Goal: Task Accomplishment & Management: Use online tool/utility

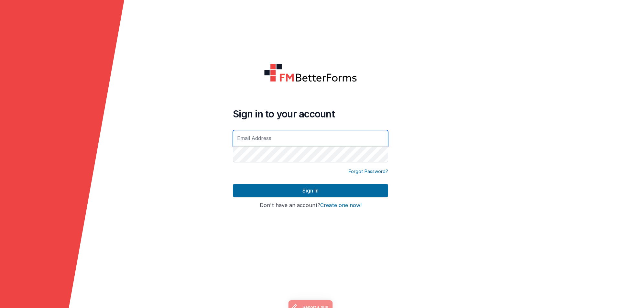
type input "[EMAIL_ADDRESS][PERSON_NAME][PERSON_NAME][DOMAIN_NAME]"
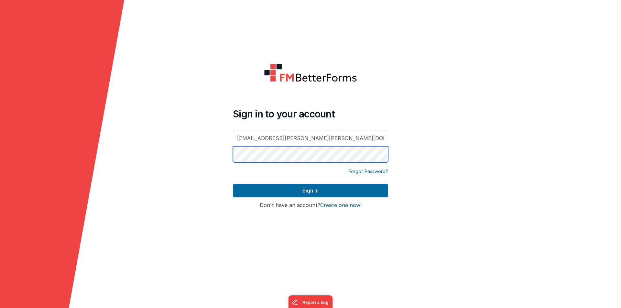
click at [310, 190] on button "Sign In" at bounding box center [310, 191] width 155 height 14
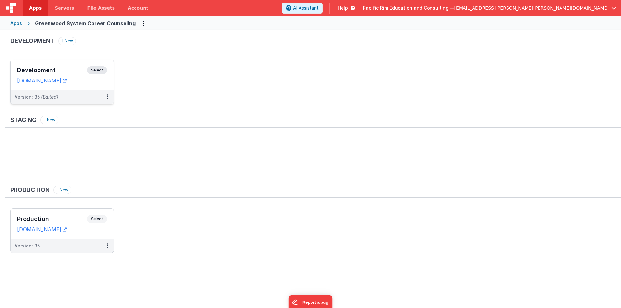
click at [97, 70] on span "Select" at bounding box center [97, 70] width 20 height 8
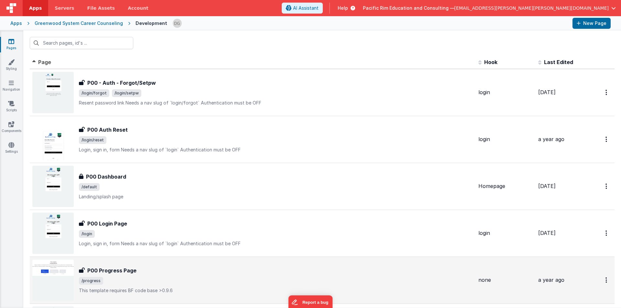
click at [158, 276] on div "P00 Progress Page P00 Progress Page /progress This template requires BF code ba…" at bounding box center [276, 279] width 394 height 27
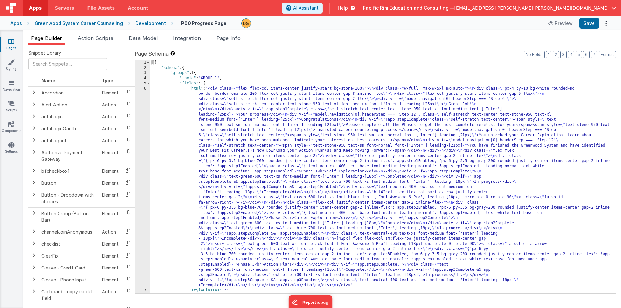
click at [240, 112] on div "[{ "schema" : { "groups" : [{ "_note" : "GROUP 1" , "fields" : [{ "html" : "<di…" at bounding box center [380, 181] width 460 height 243
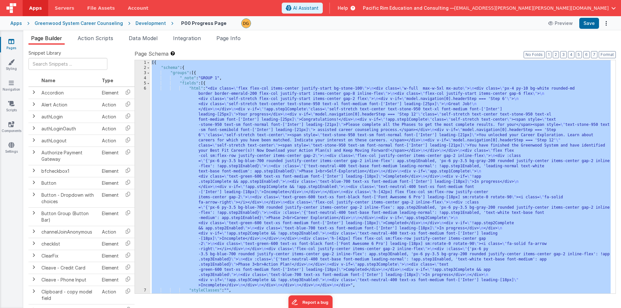
click at [383, 182] on div "[{ "schema" : { "groups" : [{ "_note" : "GROUP 1" , "fields" : [{ "html" : "<di…" at bounding box center [380, 181] width 460 height 243
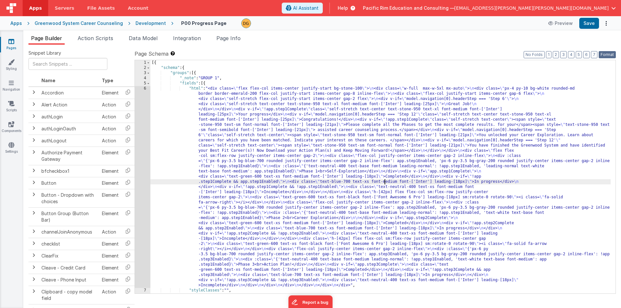
click at [609, 55] on button "Format" at bounding box center [606, 54] width 17 height 7
click at [412, 185] on div "[{ "schema" : { "groups" : [{ "_note" : "GROUP 1" , "fields" : [{ "html" : "<di…" at bounding box center [380, 181] width 460 height 243
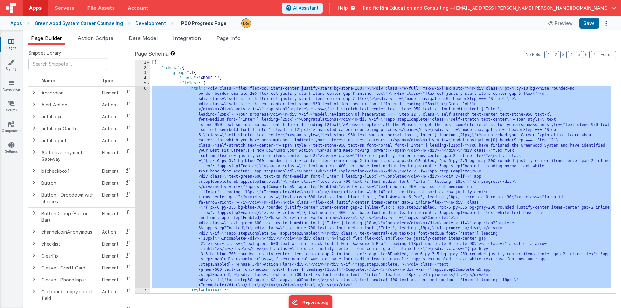
click at [145, 89] on div "6" at bounding box center [143, 187] width 16 height 202
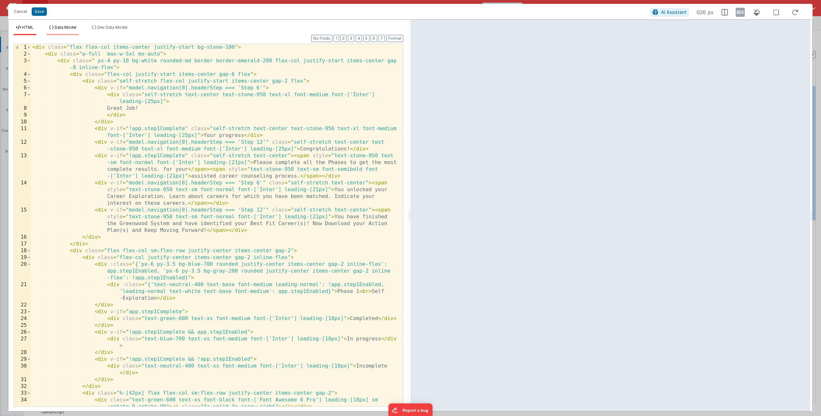
click at [63, 28] on span "Data Model" at bounding box center [66, 27] width 22 height 5
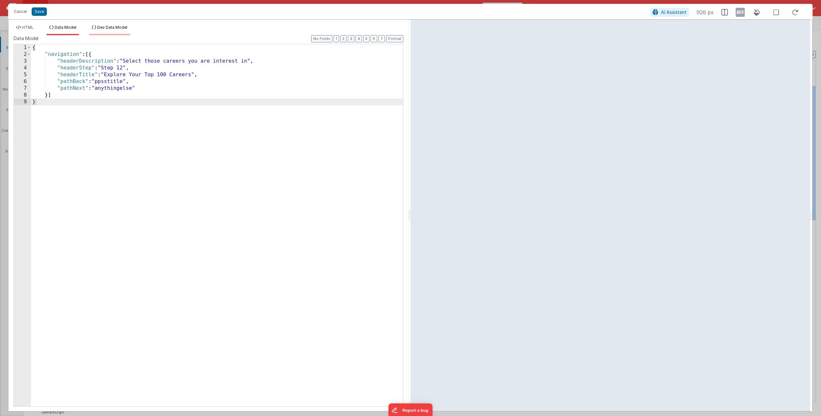
click at [113, 27] on span "Dev Data Model" at bounding box center [112, 27] width 30 height 5
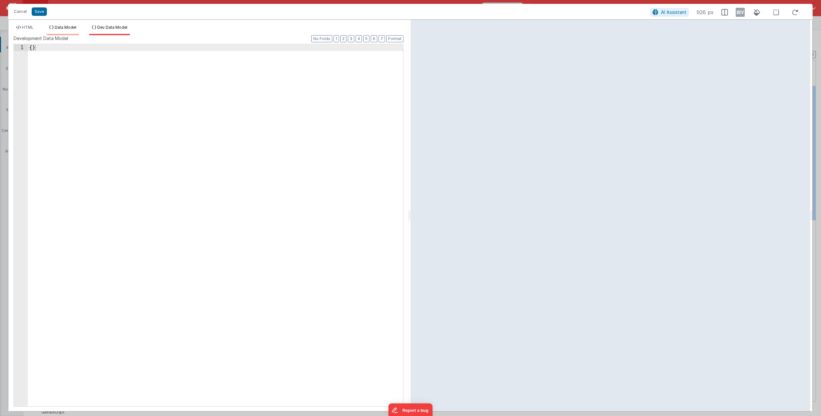
click at [72, 27] on span "Data Model" at bounding box center [66, 27] width 22 height 5
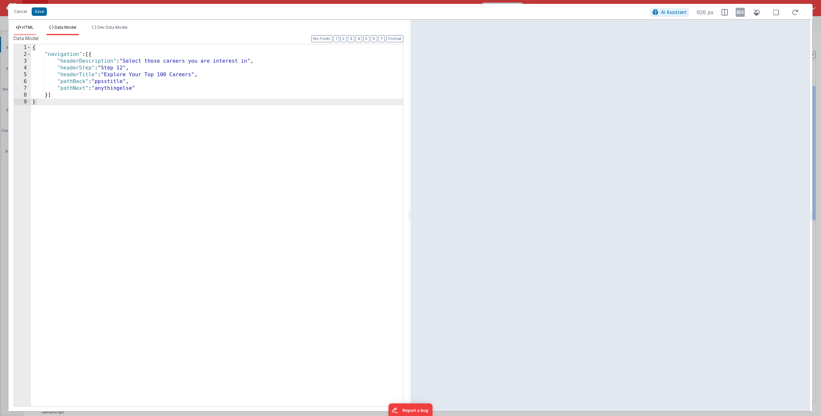
click at [24, 27] on span "HTML" at bounding box center [28, 27] width 12 height 5
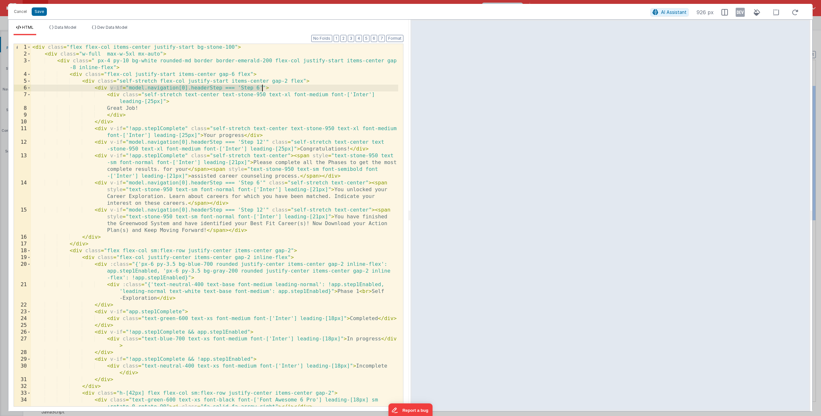
drag, startPoint x: 109, startPoint y: 88, endPoint x: 261, endPoint y: 87, distance: 151.3
click at [261, 87] on div "< div class = "flex flex-col items-center justify-start bg-stone-100" > < div c…" at bounding box center [214, 232] width 367 height 376
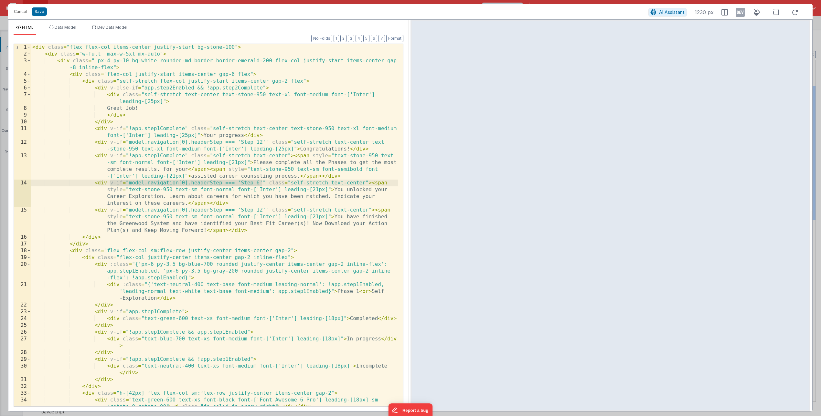
drag, startPoint x: 261, startPoint y: 183, endPoint x: 109, endPoint y: 184, distance: 152.3
click at [109, 184] on div "< div class = "flex flex-col items-center justify-start bg-stone-100" > < div c…" at bounding box center [214, 232] width 367 height 376
drag, startPoint x: 264, startPoint y: 142, endPoint x: 110, endPoint y: 143, distance: 154.2
click at [110, 143] on div "< div class = "flex flex-col items-center justify-start bg-stone-100" > < div c…" at bounding box center [214, 232] width 367 height 376
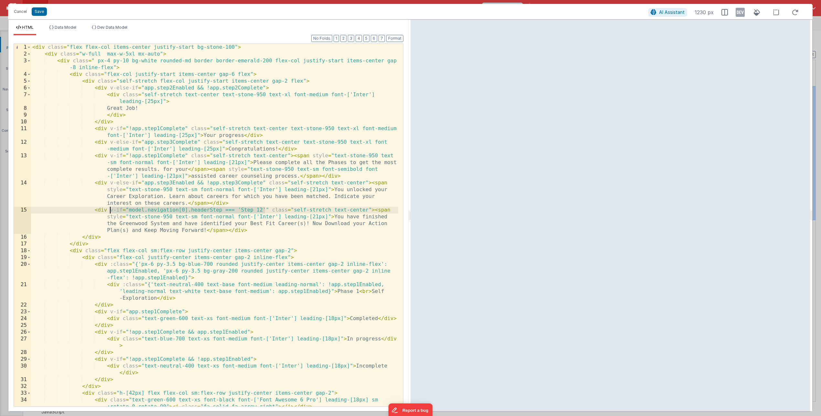
drag, startPoint x: 264, startPoint y: 209, endPoint x: 110, endPoint y: 212, distance: 154.2
click at [110, 212] on div "< div class = "flex flex-col items-center justify-start bg-stone-100" > < div c…" at bounding box center [214, 232] width 367 height 376
drag, startPoint x: 265, startPoint y: 210, endPoint x: 111, endPoint y: 211, distance: 153.9
click at [111, 211] on div "< div class = "flex flex-col items-center justify-start bg-stone-100" > < div c…" at bounding box center [214, 232] width 367 height 376
click at [41, 11] on button "Save" at bounding box center [39, 11] width 15 height 8
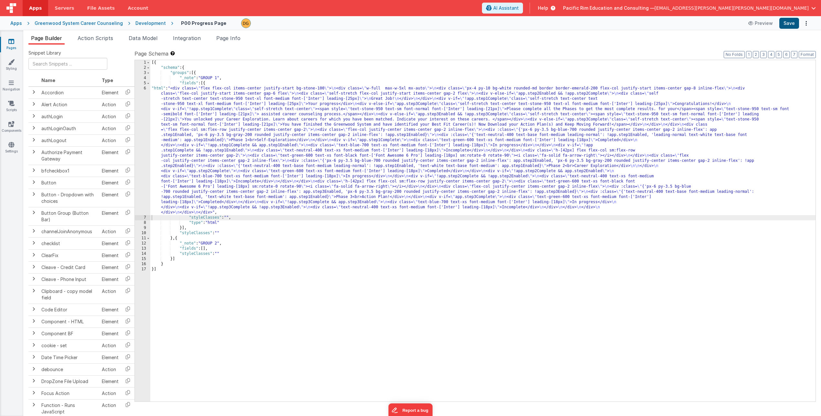
click at [620, 25] on button "Save" at bounding box center [789, 23] width 20 height 11
click at [146, 88] on div "6" at bounding box center [143, 150] width 16 height 129
click at [145, 88] on div "6" at bounding box center [143, 150] width 16 height 129
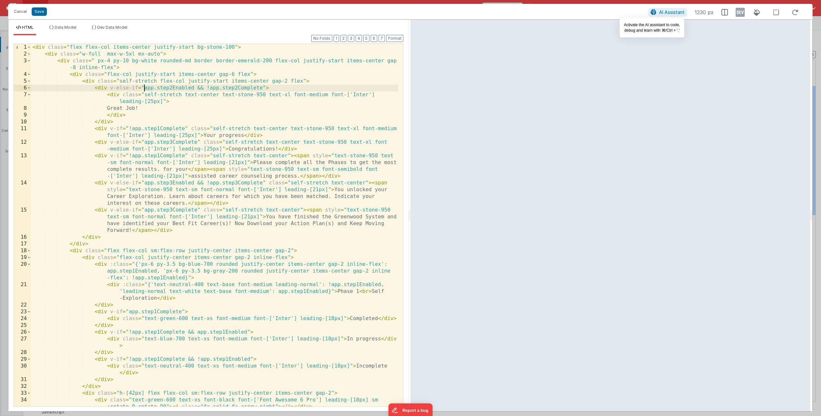
click at [620, 12] on span "AI Assistant" at bounding box center [672, 11] width 26 height 5
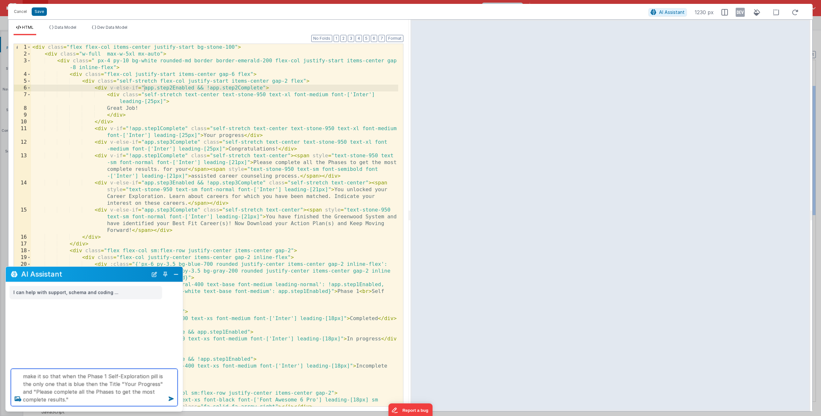
type textarea "make it so that when the Phase 1 Self-Exploration pill is the only one that is …"
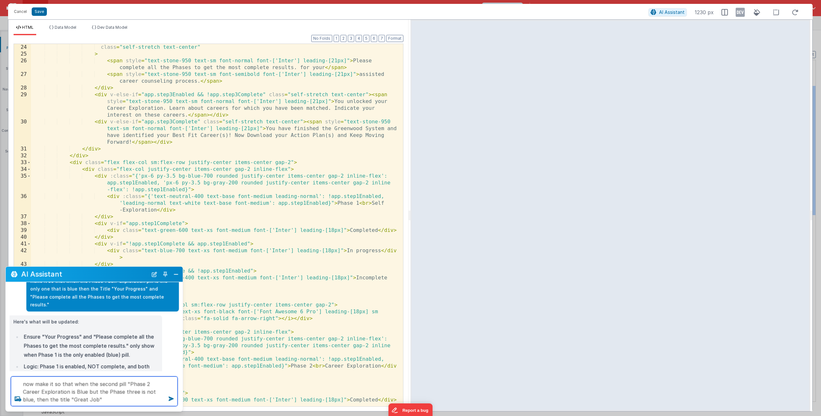
scroll to position [135, 0]
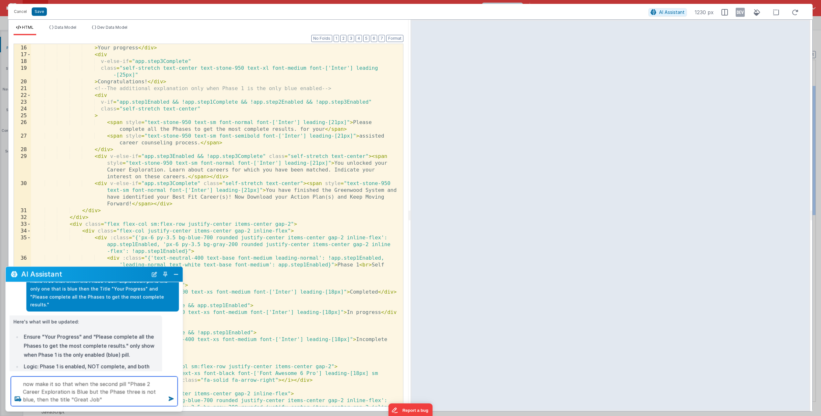
type textarea "now make it so that when the second pill "Phase 2 Career Exploration is Blue bu…"
click at [360, 137] on div "class = "self-stretch text-center text-stone-950 text-xl font-medium font-['Int…" at bounding box center [214, 229] width 367 height 397
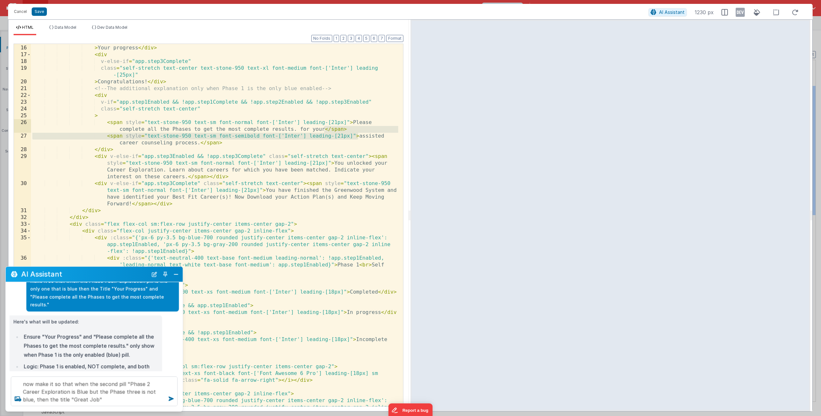
drag, startPoint x: 359, startPoint y: 136, endPoint x: 324, endPoint y: 130, distance: 36.1
click at [324, 130] on div "class = "self-stretch text-center text-stone-950 text-xl font-medium font-['Int…" at bounding box center [214, 229] width 367 height 397
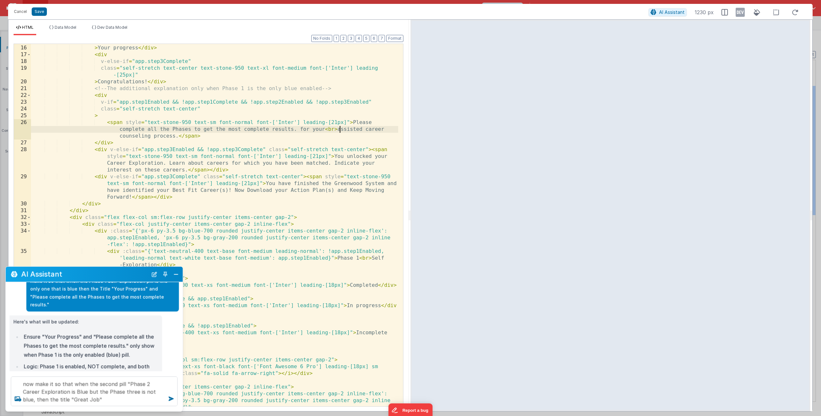
click at [295, 130] on div "class = "self-stretch text-center text-stone-950 text-xl font-medium font-['Int…" at bounding box center [214, 229] width 367 height 397
click at [100, 307] on textarea "now make it so that when the second pill "Phase 2 Career Exploration is Blue bu…" at bounding box center [94, 392] width 167 height 30
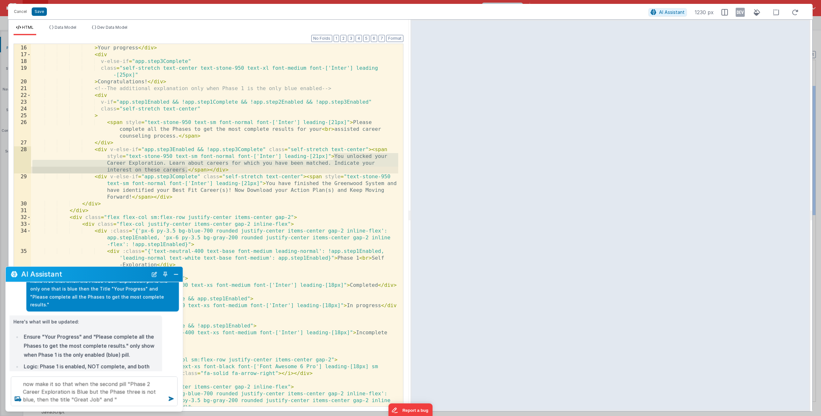
drag, startPoint x: 334, startPoint y: 156, endPoint x: 186, endPoint y: 169, distance: 148.1
click at [186, 169] on div "class = "self-stretch text-center text-stone-950 text-xl font-medium font-['Int…" at bounding box center [214, 229] width 367 height 397
click at [99, 307] on textarea "now make it so that when the second pill "Phase 2 Career Exploration is Blue bu…" at bounding box center [94, 392] width 167 height 30
paste textarea "You unlocked your Career Exploration. Learn about careers for which you have be…"
type textarea "now make it so that when the second pill "Phase 2 Career Exploration is Blue bu…"
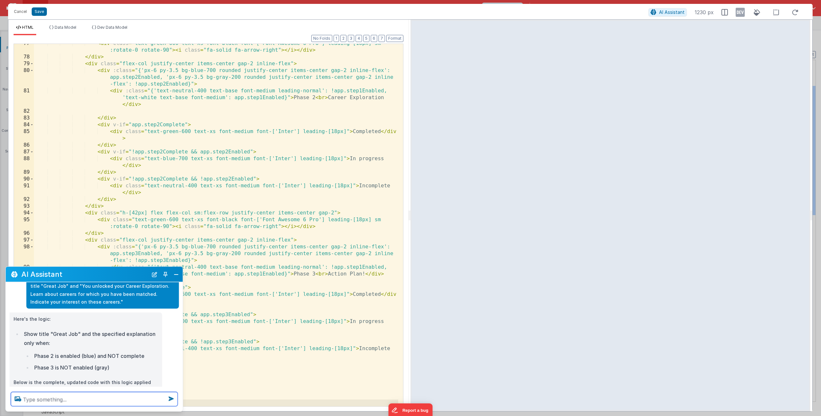
scroll to position [166, 0]
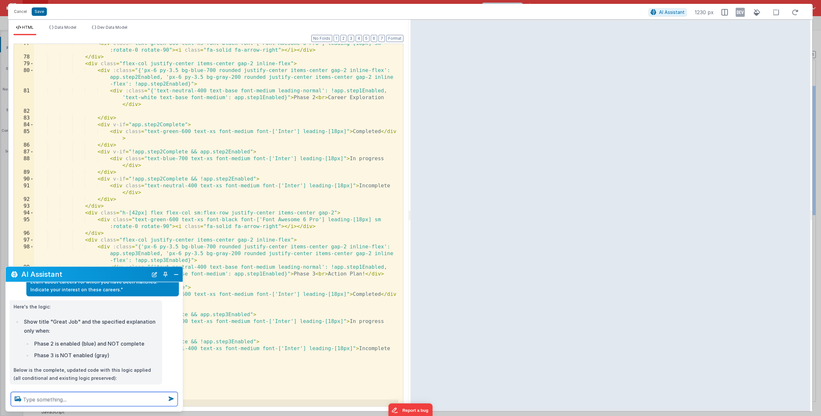
click at [67, 307] on textarea at bounding box center [94, 399] width 167 height 14
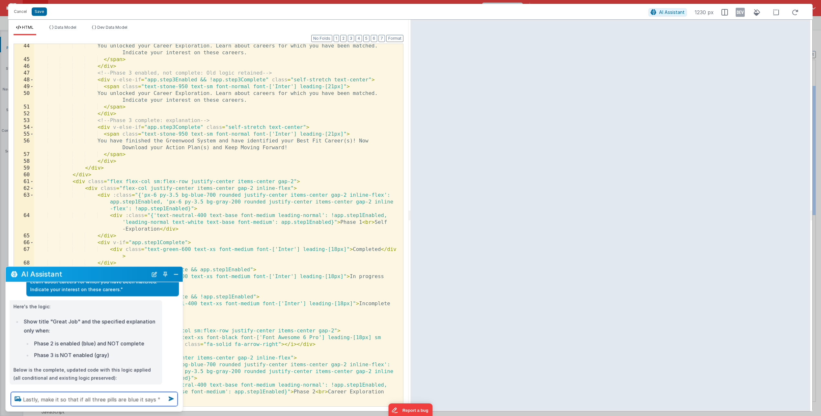
scroll to position [320, 0]
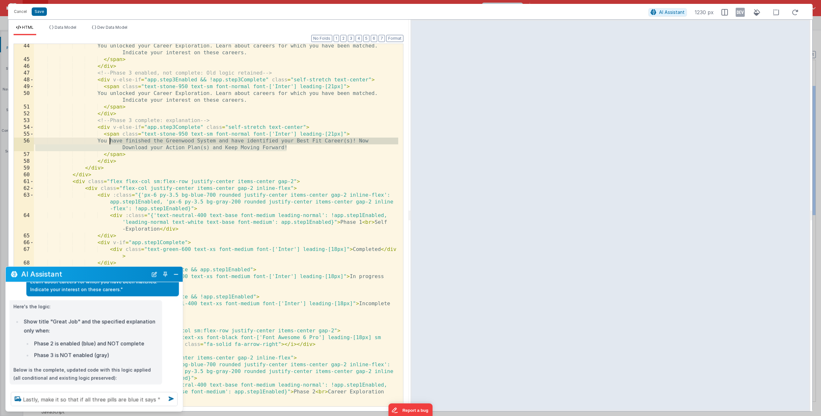
drag, startPoint x: 287, startPoint y: 149, endPoint x: 111, endPoint y: 143, distance: 176.3
click at [111, 143] on div "You unlocked your Career Exploration. Learn about careers for which you have be…" at bounding box center [216, 234] width 364 height 383
click at [159, 307] on textarea "Lastly, make it so that if all three pills are blue it says "" at bounding box center [94, 399] width 167 height 14
paste textarea "You have finished the Greenwood System and have identified your Best Fit Career…"
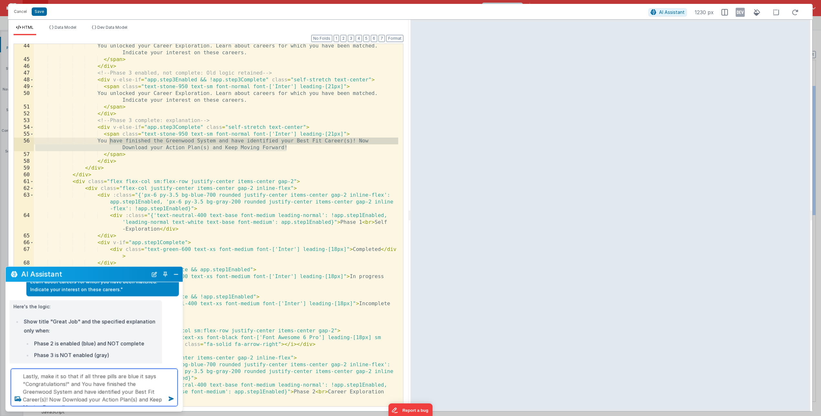
type textarea "Lastly, make it so that if all three pills are blue it says "Congratulations!" …"
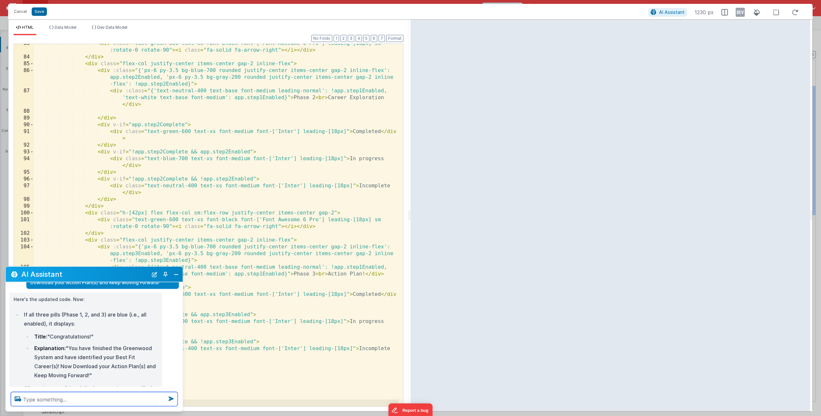
scroll to position [315, 0]
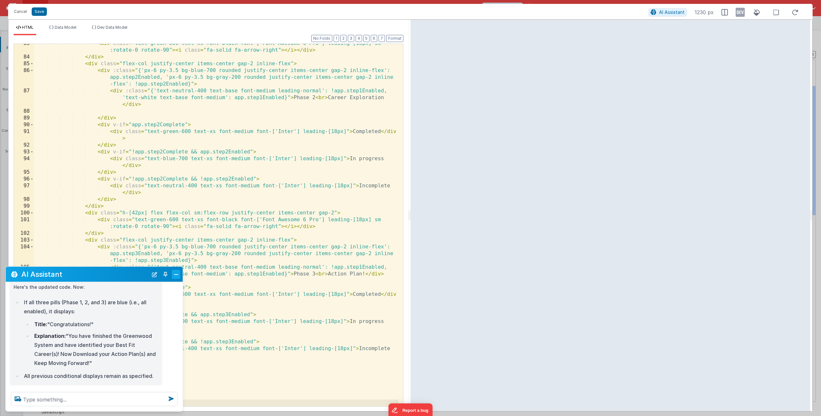
click at [174, 274] on button "Close" at bounding box center [176, 274] width 8 height 9
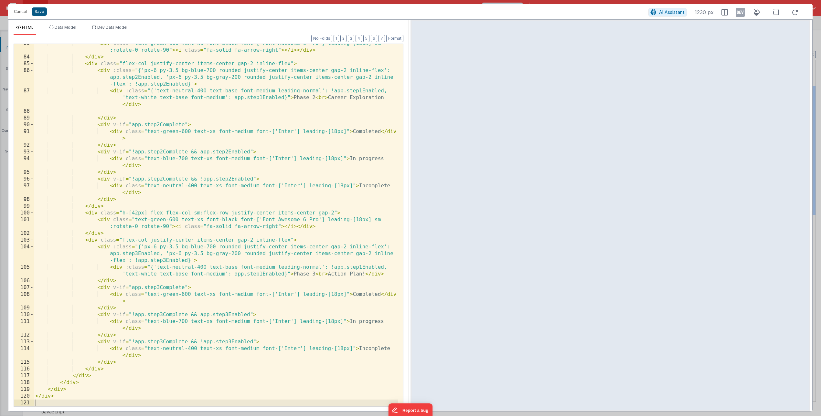
click at [39, 12] on button "Save" at bounding box center [39, 11] width 15 height 8
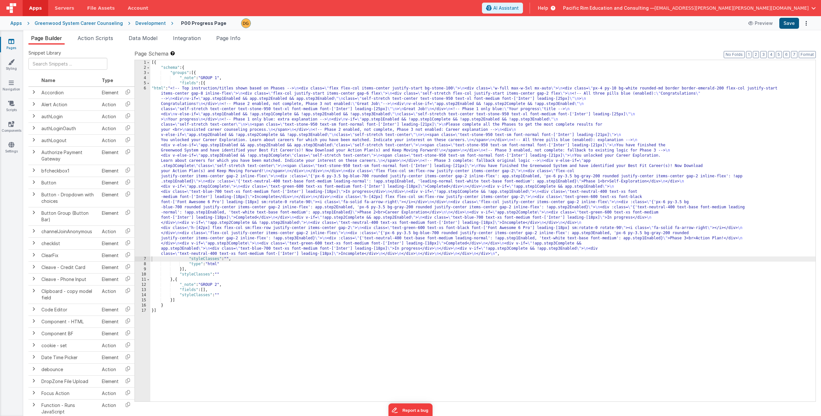
click at [620, 21] on button "Save" at bounding box center [789, 23] width 20 height 11
click at [144, 88] on div "6" at bounding box center [143, 171] width 16 height 171
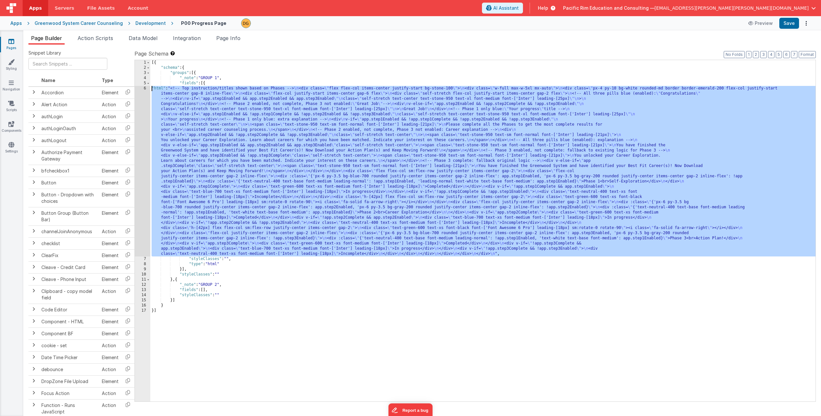
click at [144, 89] on div "6" at bounding box center [143, 171] width 16 height 171
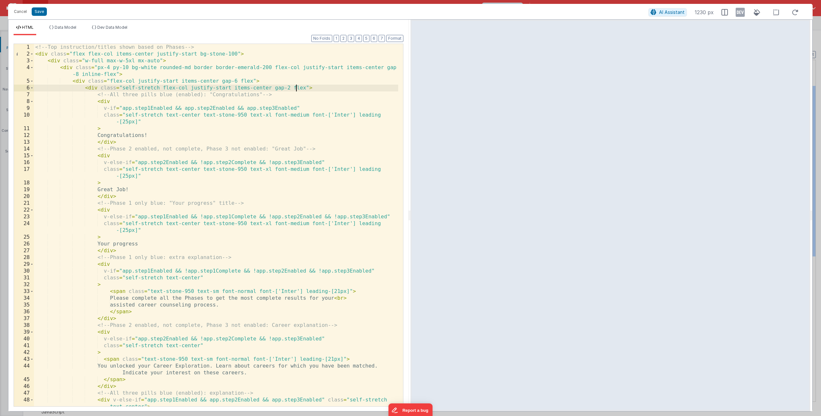
click at [620, 12] on span "AI Assistant" at bounding box center [672, 11] width 26 height 5
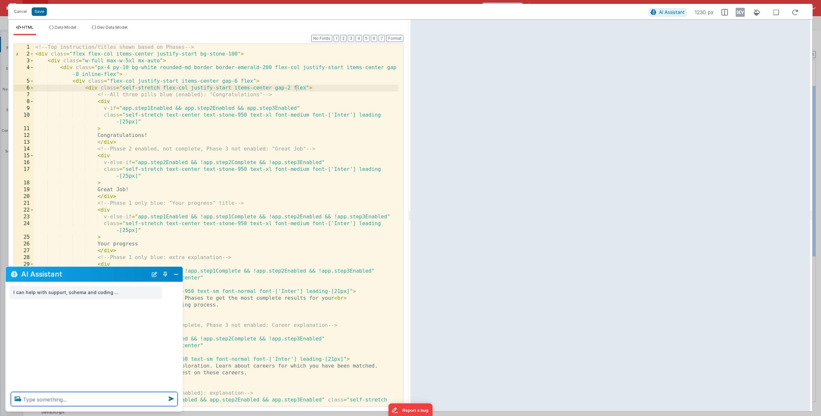
drag, startPoint x: 56, startPoint y: 397, endPoint x: 55, endPoint y: 394, distance: 3.5
click at [56, 307] on textarea at bounding box center [94, 399] width 167 height 14
type textarea "make it so that if the app.completed is true then this page does not show at all"
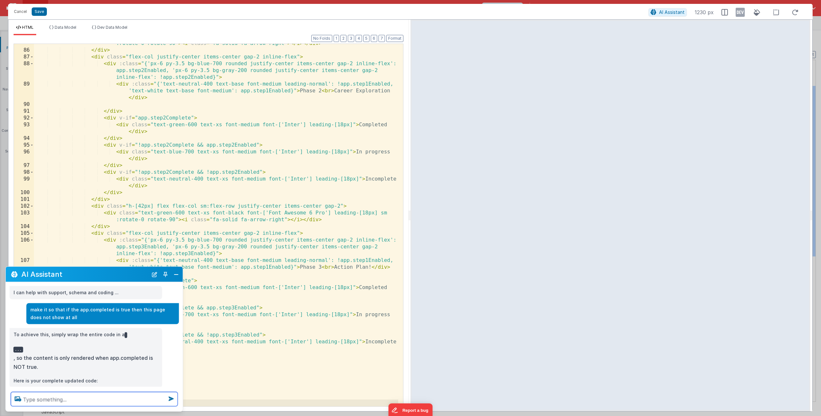
scroll to position [12, 0]
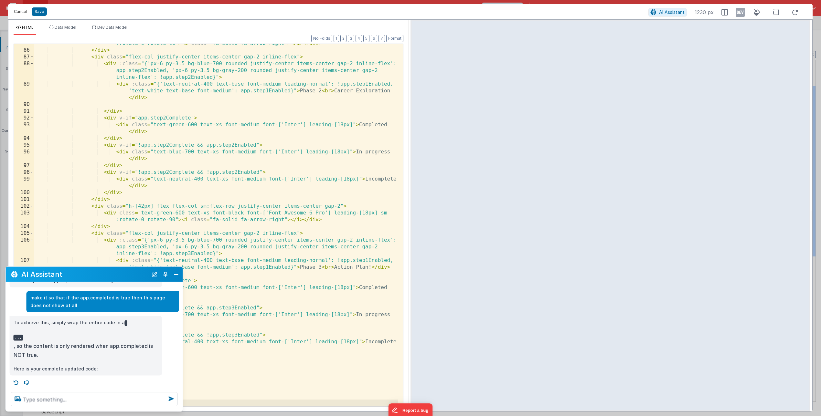
click at [24, 15] on button "Cancel" at bounding box center [20, 11] width 19 height 9
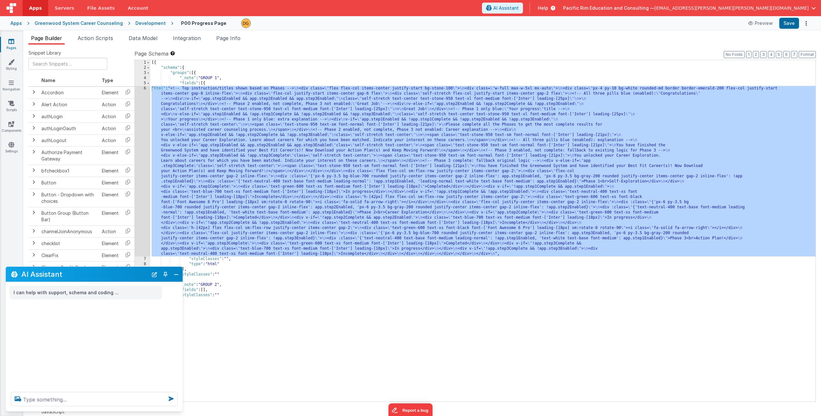
scroll to position [0, 0]
click at [45, 39] on span "Page Builder" at bounding box center [46, 38] width 31 height 6
click at [45, 38] on span "Page Builder" at bounding box center [46, 38] width 31 height 6
click at [144, 23] on div "Development" at bounding box center [150, 23] width 30 height 6
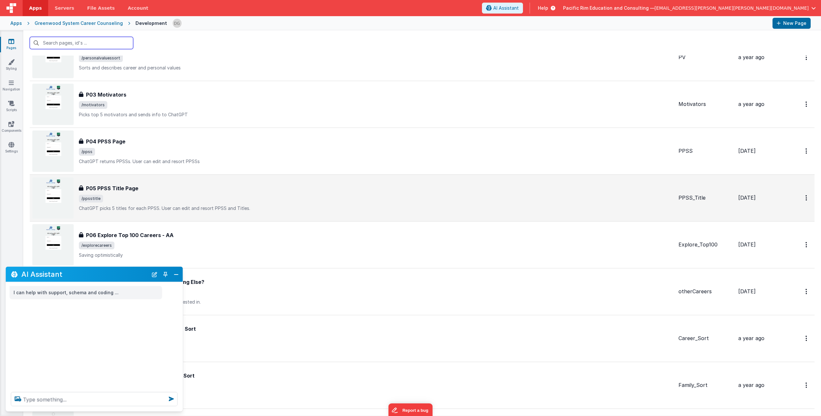
scroll to position [411, 0]
click at [212, 200] on span "/ppsstitle" at bounding box center [376, 198] width 595 height 8
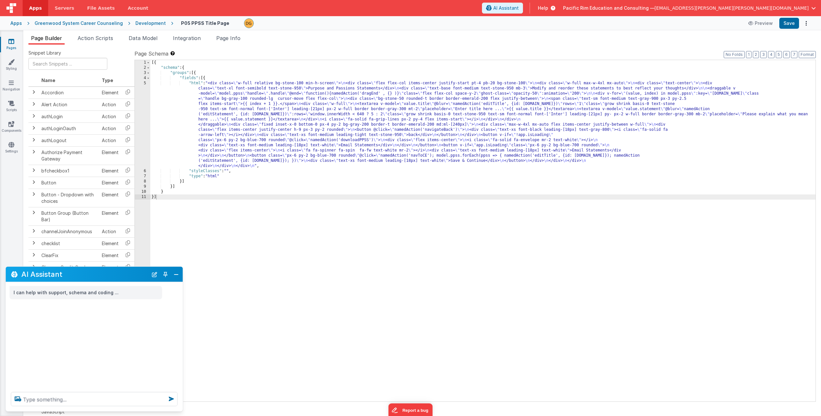
click at [175, 290] on div "I can help with support, schema and coding ..." at bounding box center [94, 292] width 177 height 13
click at [176, 273] on button "Close" at bounding box center [176, 274] width 8 height 9
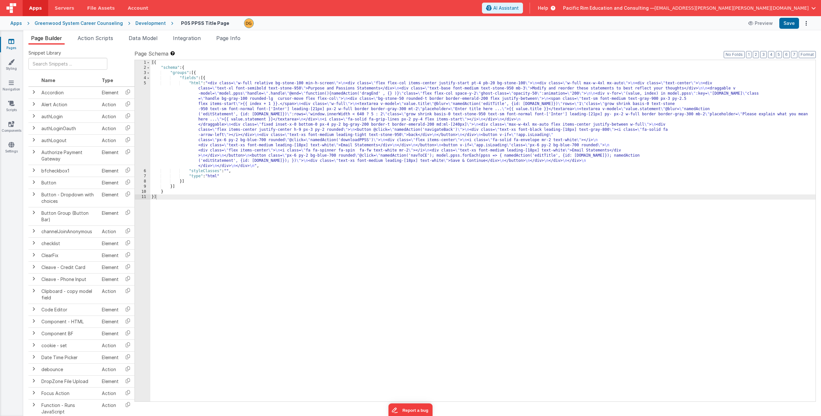
click at [146, 83] on div "5" at bounding box center [143, 125] width 16 height 88
click at [198, 86] on div "[{ "schema" : { "groups" : [{ "fields" : [{ "html" : "<div class= \" w-full rel…" at bounding box center [482, 236] width 665 height 352
click at [149, 82] on div "5" at bounding box center [143, 125] width 16 height 88
click at [148, 82] on div "5" at bounding box center [143, 125] width 16 height 88
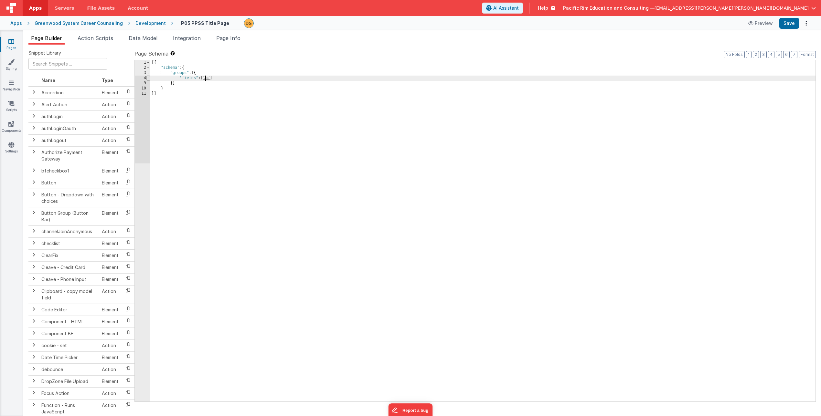
click at [148, 78] on span at bounding box center [148, 78] width 4 height 5
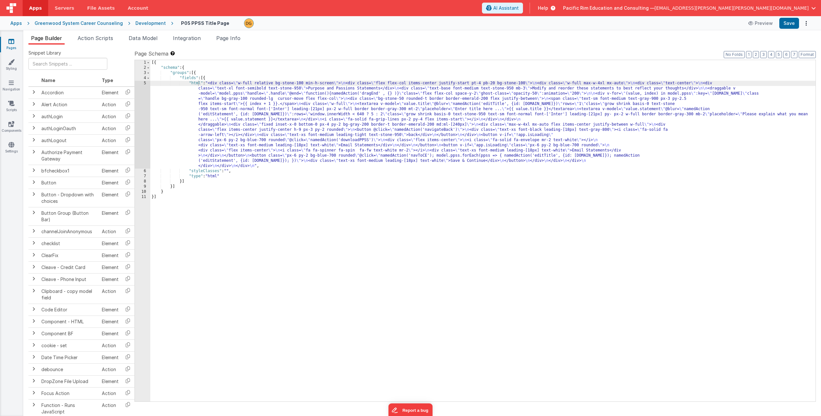
click at [147, 84] on div "5" at bounding box center [143, 125] width 16 height 88
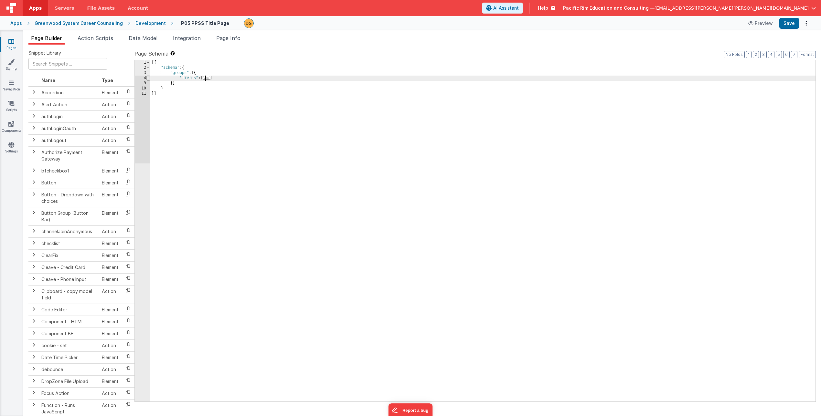
click at [148, 77] on span at bounding box center [148, 78] width 4 height 5
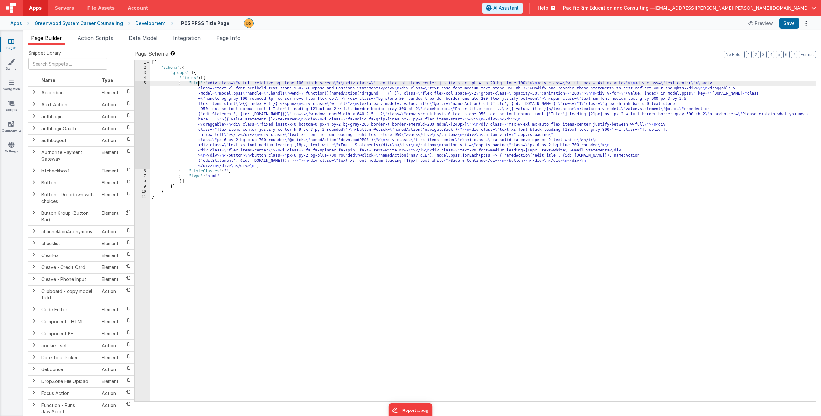
click at [142, 100] on div "5" at bounding box center [143, 125] width 16 height 88
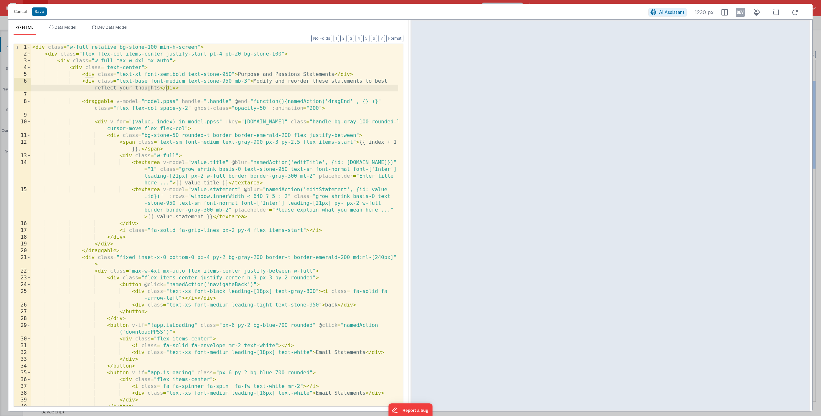
scroll to position [85, 0]
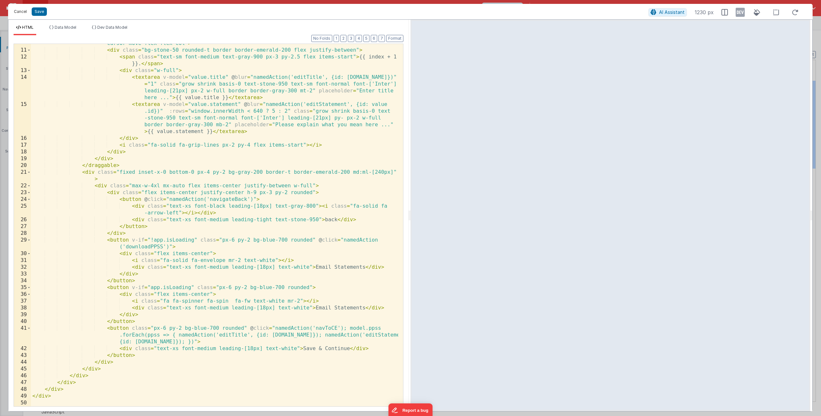
click at [19, 12] on button "Cancel" at bounding box center [20, 11] width 19 height 9
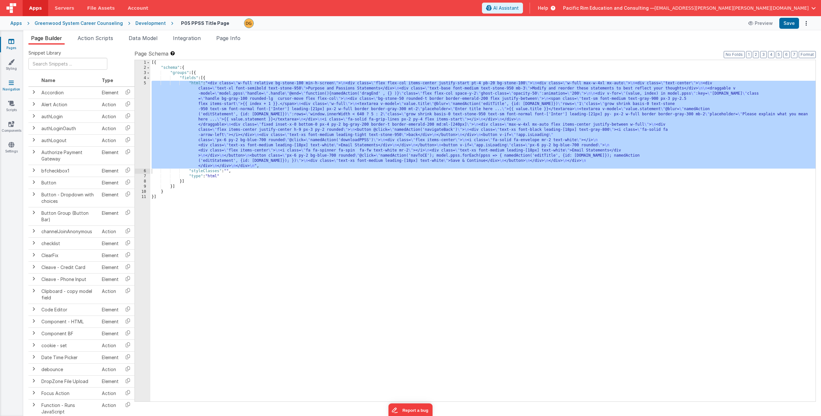
click at [11, 82] on icon at bounding box center [11, 83] width 5 height 6
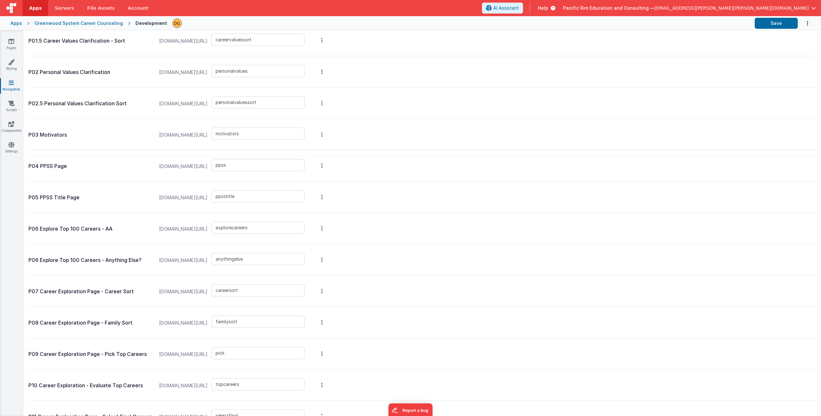
scroll to position [307, 0]
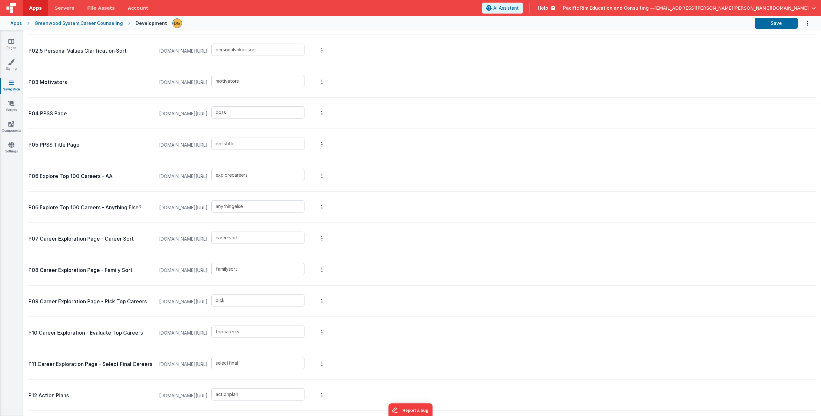
click at [14, 22] on div "Apps" at bounding box center [16, 23] width 12 height 6
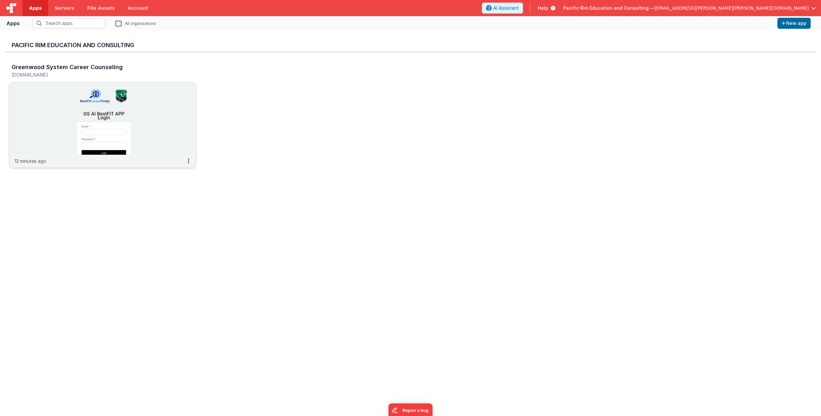
click at [170, 93] on img at bounding box center [102, 118] width 187 height 72
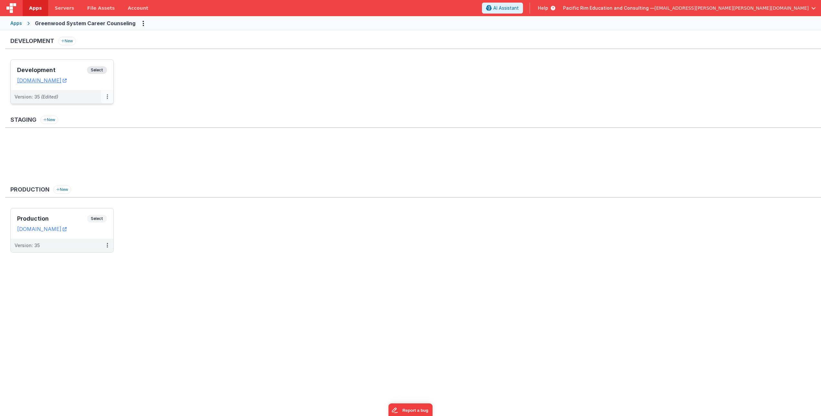
click at [108, 97] on icon at bounding box center [107, 97] width 1 height 0
click at [80, 135] on link "Deploy..." at bounding box center [85, 135] width 57 height 12
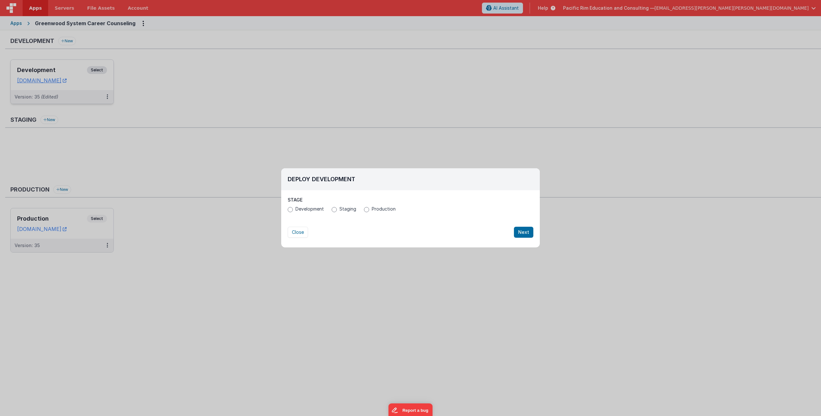
click at [366, 209] on input "Production" at bounding box center [366, 209] width 5 height 5
radio input "true"
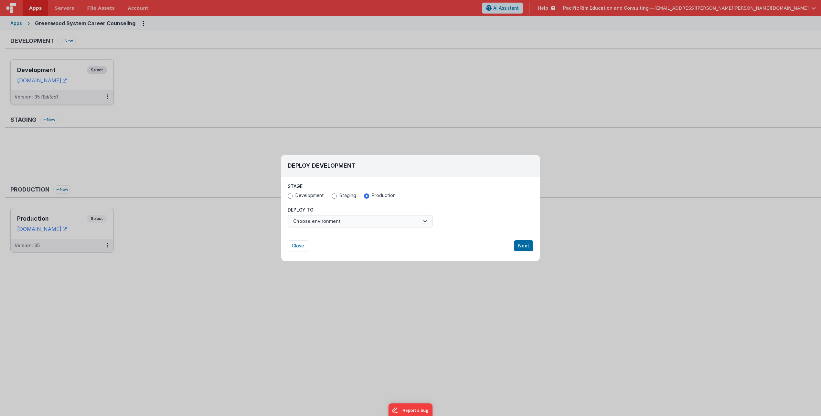
click at [422, 220] on icon "button" at bounding box center [425, 221] width 6 height 6
click at [316, 235] on link "Production" at bounding box center [360, 237] width 145 height 12
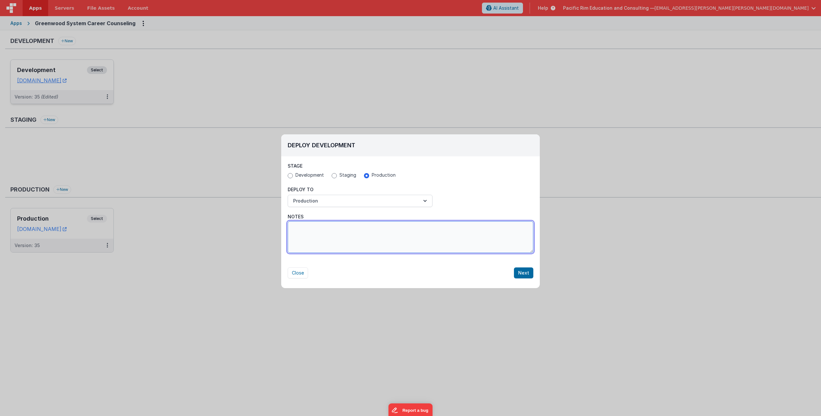
click at [432, 238] on textarea "Notes" at bounding box center [411, 237] width 246 height 32
type textarea "Fixed Progression Window"
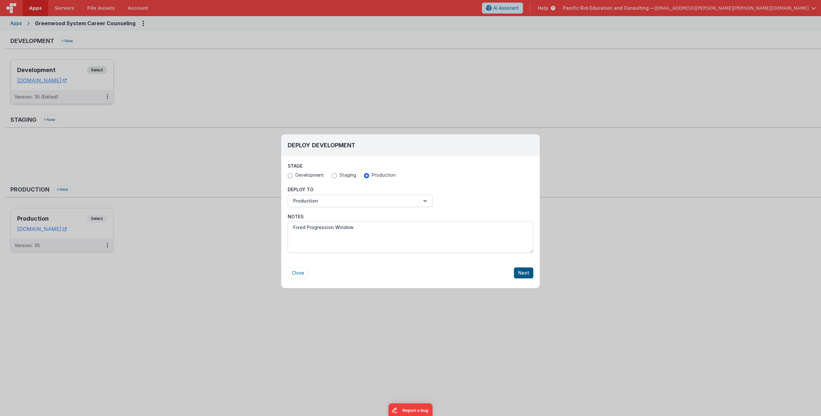
click at [521, 270] on button "Next" at bounding box center [523, 273] width 19 height 11
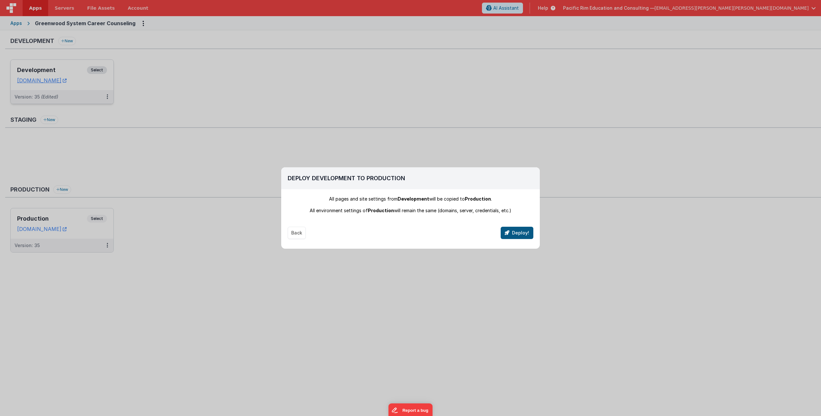
click at [521, 231] on button "Deploy!" at bounding box center [517, 233] width 33 height 12
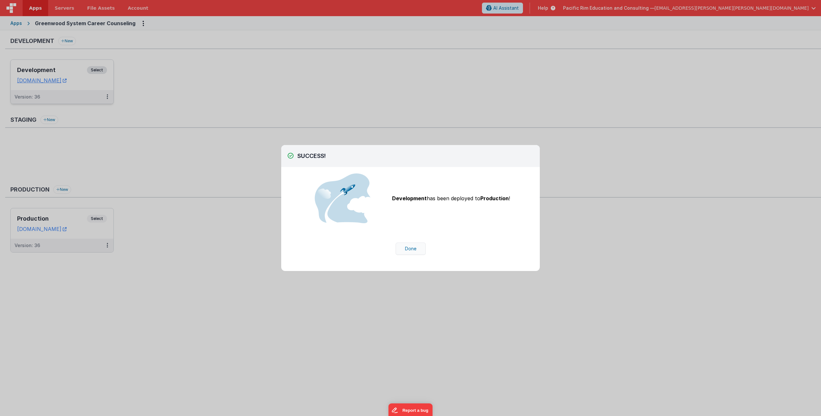
click at [406, 250] on button "Done" at bounding box center [411, 249] width 30 height 12
